Goal: Task Accomplishment & Management: Complete application form

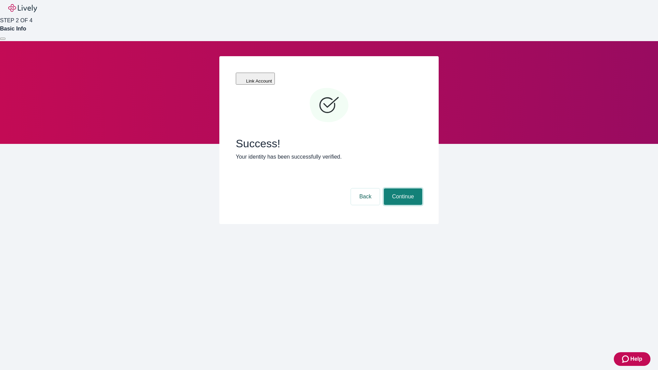
click at [402, 188] on button "Continue" at bounding box center [403, 196] width 38 height 16
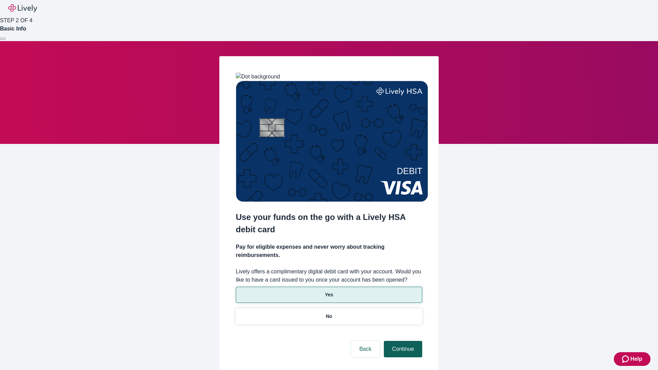
click at [329, 313] on p "No" at bounding box center [329, 316] width 7 height 7
click at [402, 341] on button "Continue" at bounding box center [403, 349] width 38 height 16
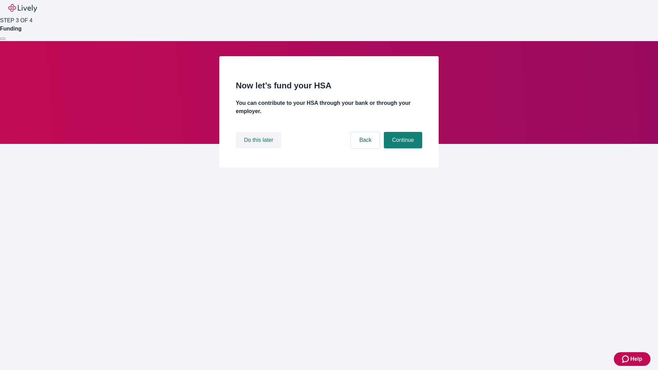
click at [259, 148] on button "Do this later" at bounding box center [259, 140] width 46 height 16
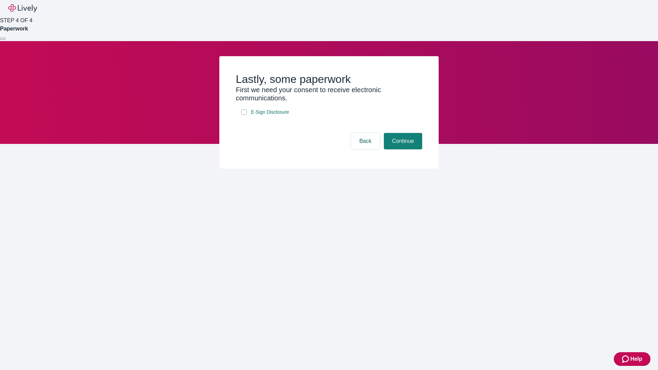
click at [244, 115] on input "E-Sign Disclosure" at bounding box center [243, 111] width 5 height 5
checkbox input "true"
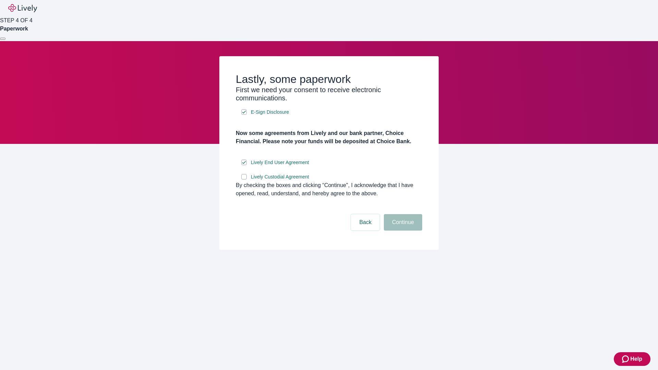
click at [244, 180] on input "Lively Custodial Agreement" at bounding box center [243, 176] width 5 height 5
checkbox input "true"
click at [402, 231] on button "Continue" at bounding box center [403, 222] width 38 height 16
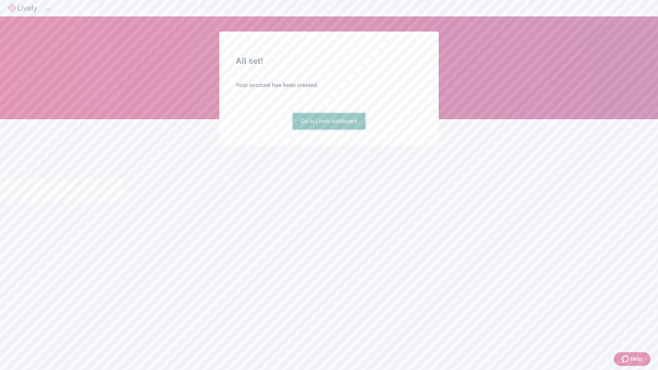
click at [329, 130] on link "Go to Lively dashboard" at bounding box center [329, 121] width 73 height 16
